Goal: Task Accomplishment & Management: Use online tool/utility

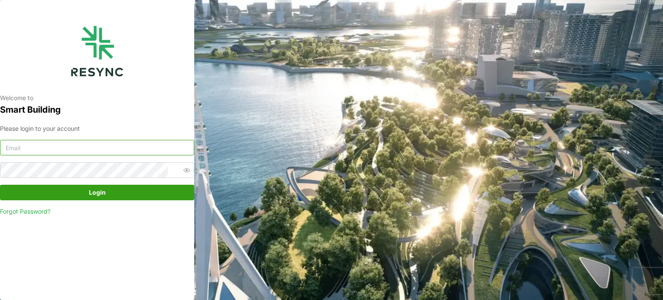
type input "[EMAIL_ADDRESS][DOMAIN_NAME]"
click at [92, 189] on span "Login" at bounding box center [97, 192] width 17 height 15
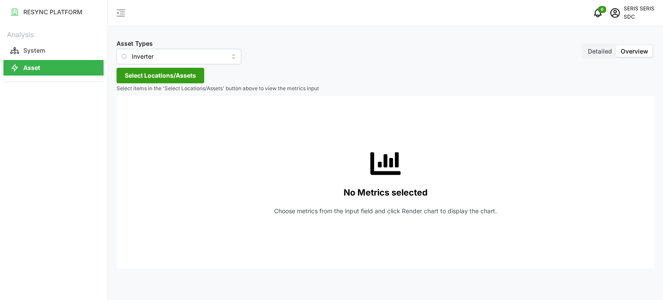
click at [149, 74] on span "Select Locations/Assets" at bounding box center [160, 75] width 71 height 15
click at [135, 114] on div "SDC-1" at bounding box center [176, 114] width 105 height 13
click at [140, 112] on span "Select SDC-1" at bounding box center [139, 115] width 6 height 6
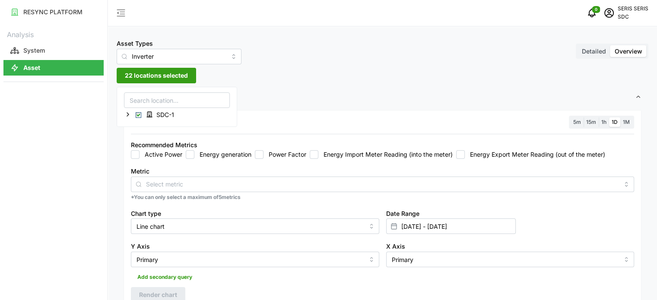
click at [190, 156] on input "Energy generation" at bounding box center [190, 154] width 9 height 9
checkbox input "true"
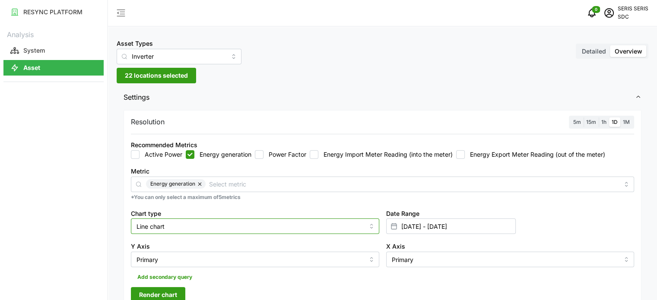
click at [192, 226] on input "Line chart" at bounding box center [255, 227] width 248 height 16
click at [210, 260] on div "Bar chart" at bounding box center [255, 261] width 244 height 15
type input "Bar chart"
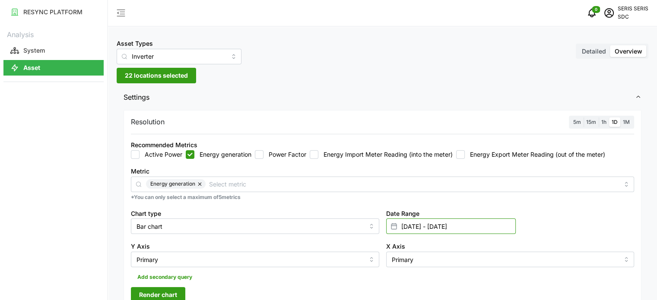
drag, startPoint x: 449, startPoint y: 225, endPoint x: 430, endPoint y: 220, distance: 19.7
click at [449, 225] on input "[DATE] - [DATE]" at bounding box center [451, 227] width 130 height 16
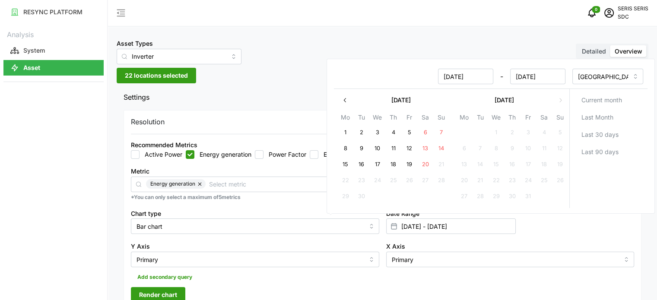
click at [412, 160] on button "19" at bounding box center [409, 165] width 16 height 16
type input "[DATE] - [DATE]"
type input "[DATE]"
click at [412, 160] on button "19" at bounding box center [409, 165] width 16 height 16
type input "[DATE] - [DATE]"
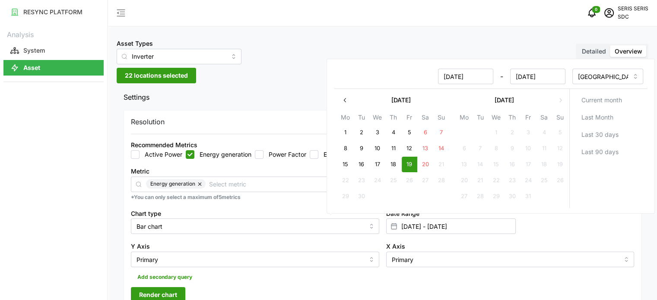
type input "[DATE]"
click at [343, 241] on div "Y Axis Primary" at bounding box center [255, 254] width 248 height 26
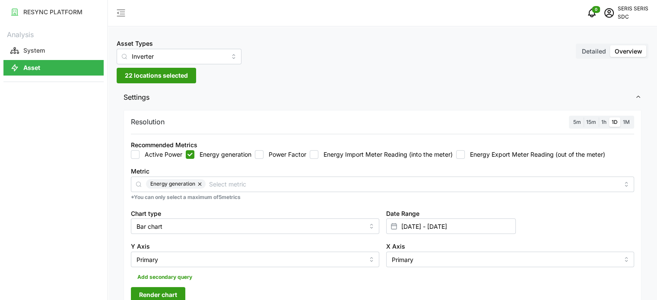
click at [168, 293] on span "Render chart" at bounding box center [158, 295] width 38 height 15
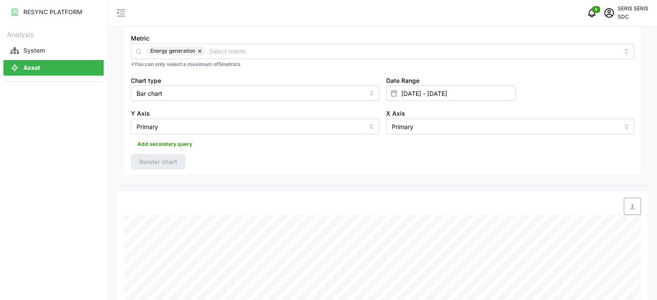
scroll to position [173, 0]
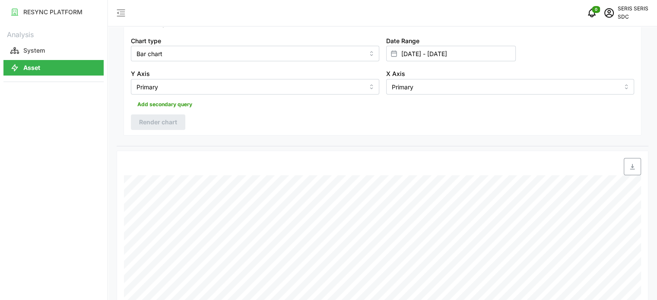
click at [629, 168] on icon "button" at bounding box center [632, 166] width 7 height 7
